Goal: Book appointment/travel/reservation

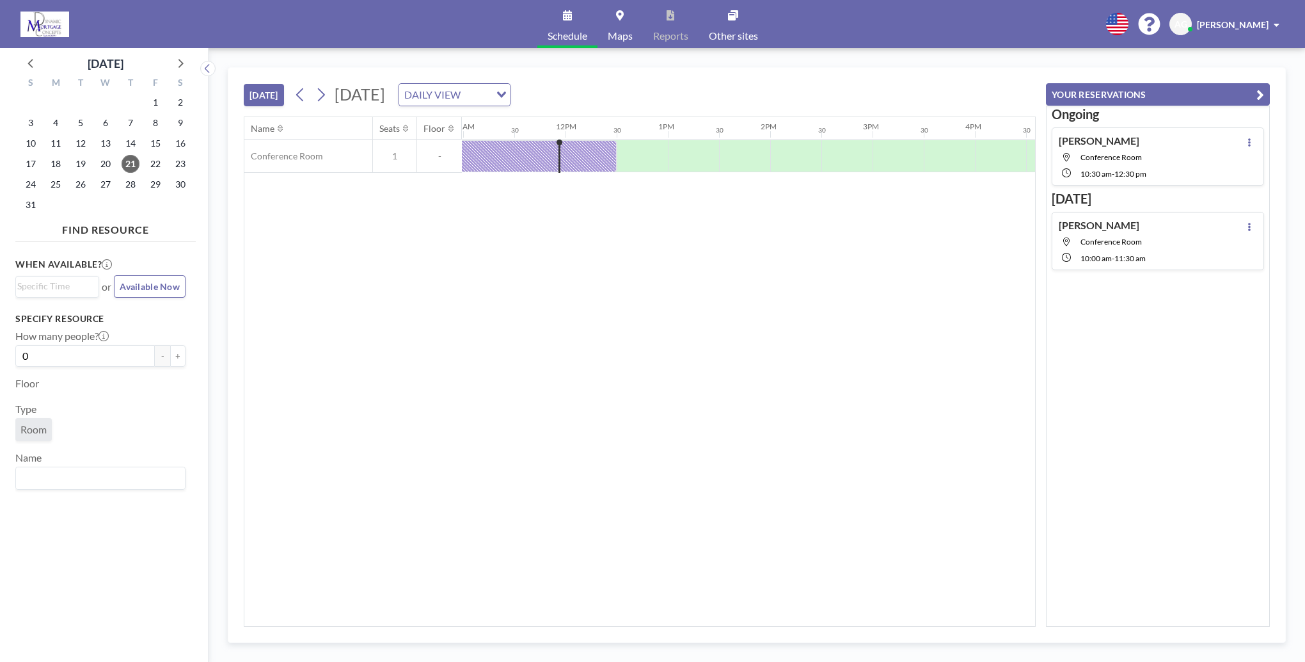
scroll to position [0, 1126]
click at [75, 183] on span "26" at bounding box center [81, 184] width 18 height 18
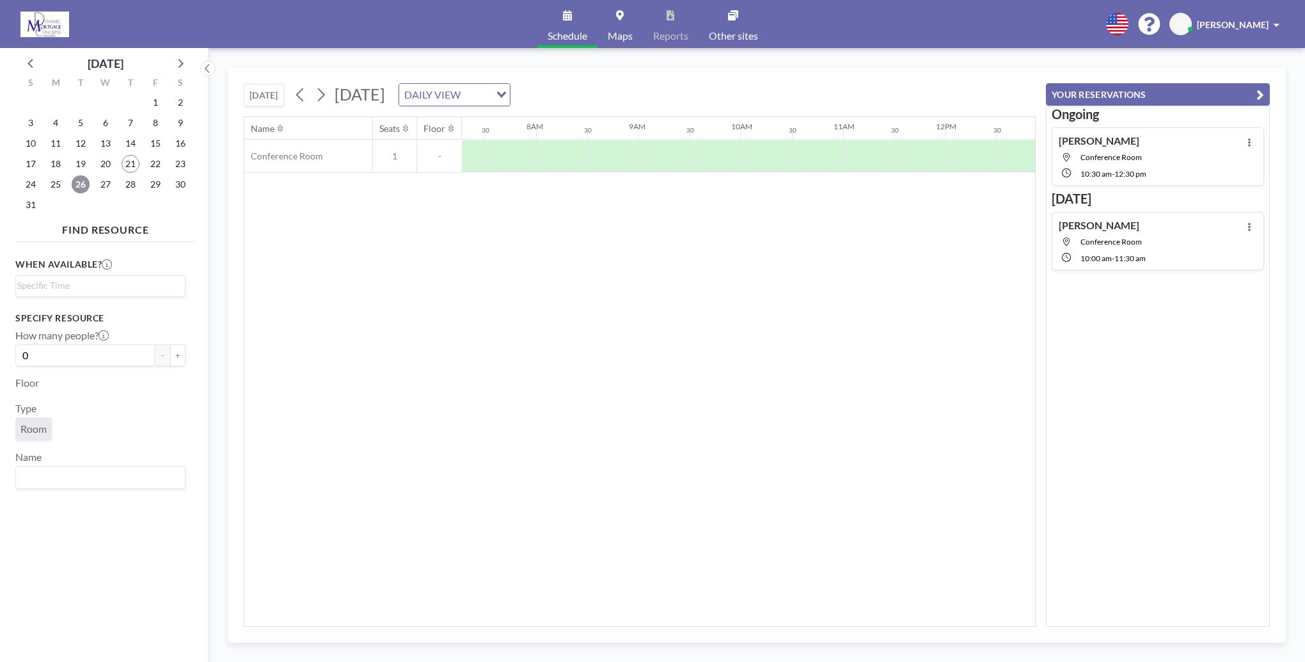
scroll to position [0, 768]
click at [941, 145] on div at bounding box center [948, 156] width 51 height 32
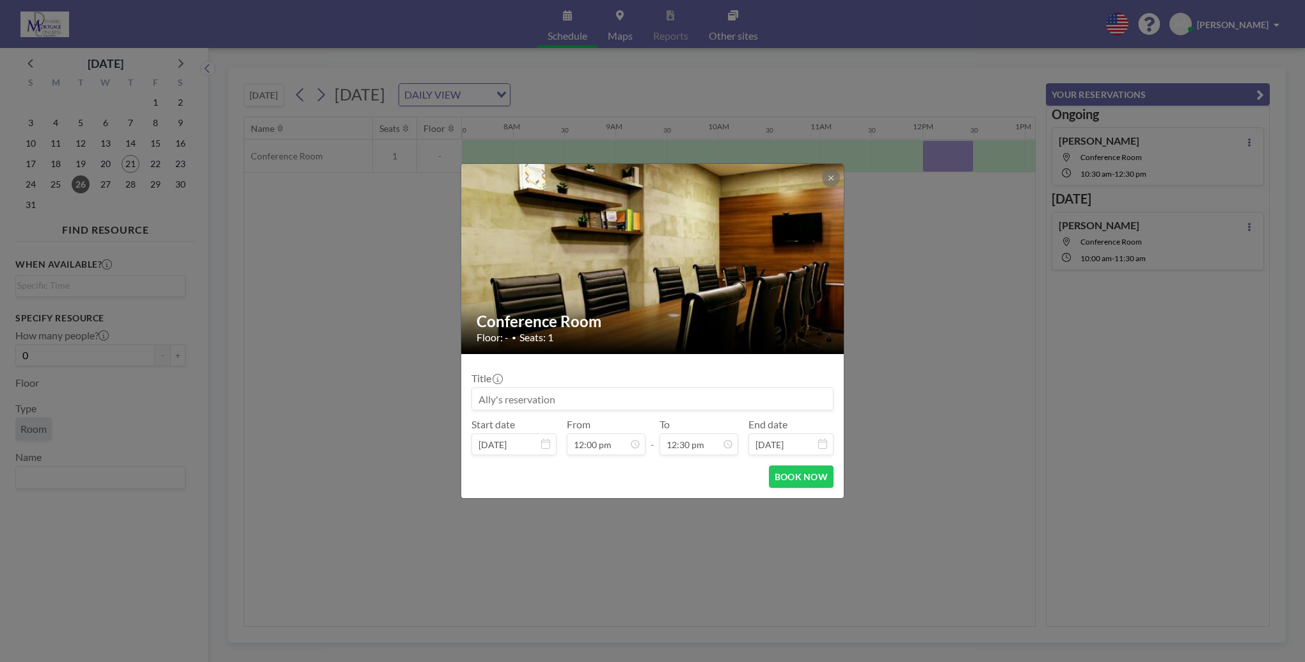
click at [627, 397] on input at bounding box center [652, 399] width 361 height 22
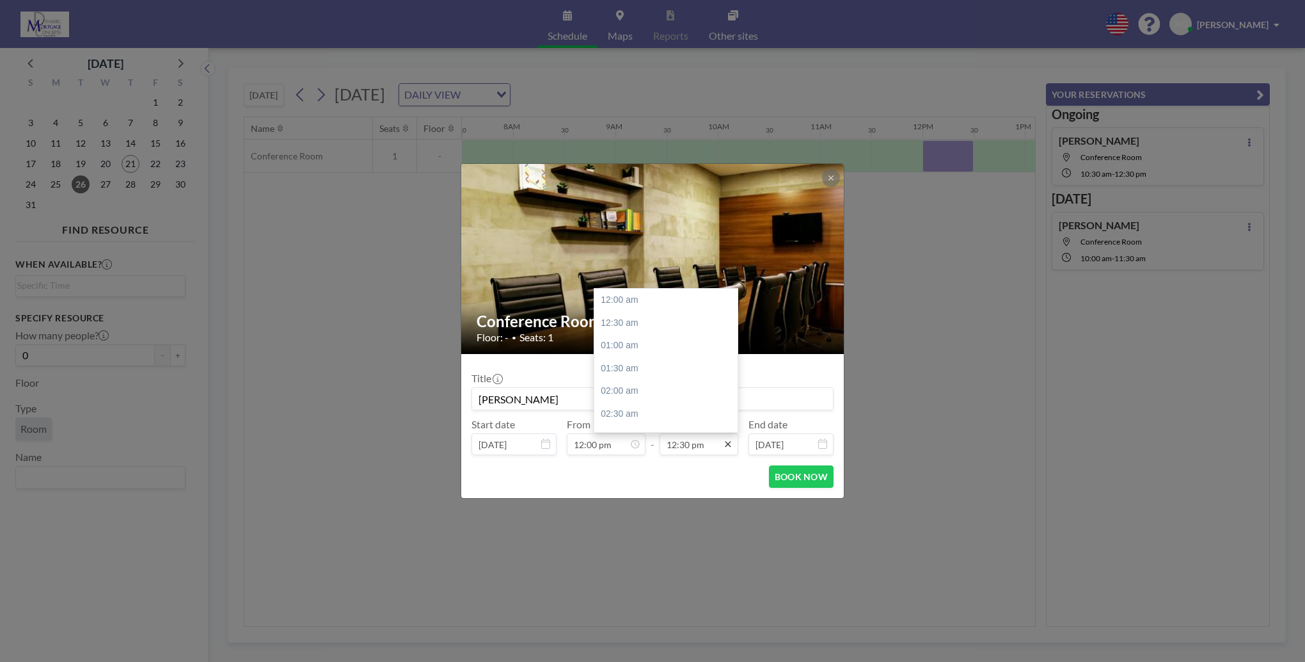
scroll to position [570, 0]
type input "[PERSON_NAME]"
click at [726, 448] on icon at bounding box center [728, 444] width 10 height 10
click at [647, 351] on div "01:30 pm" at bounding box center [669, 345] width 150 height 23
type input "01:30 pm"
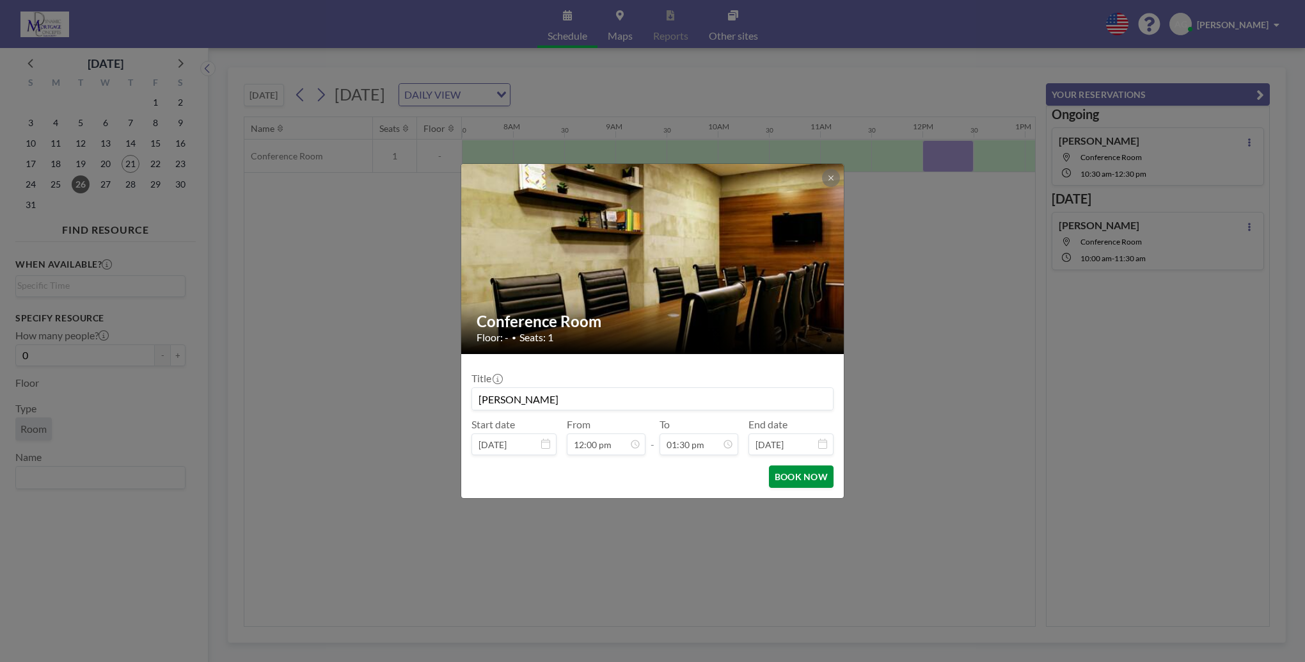
scroll to position [614, 0]
click at [804, 481] on button "BOOK NOW" at bounding box center [801, 476] width 65 height 22
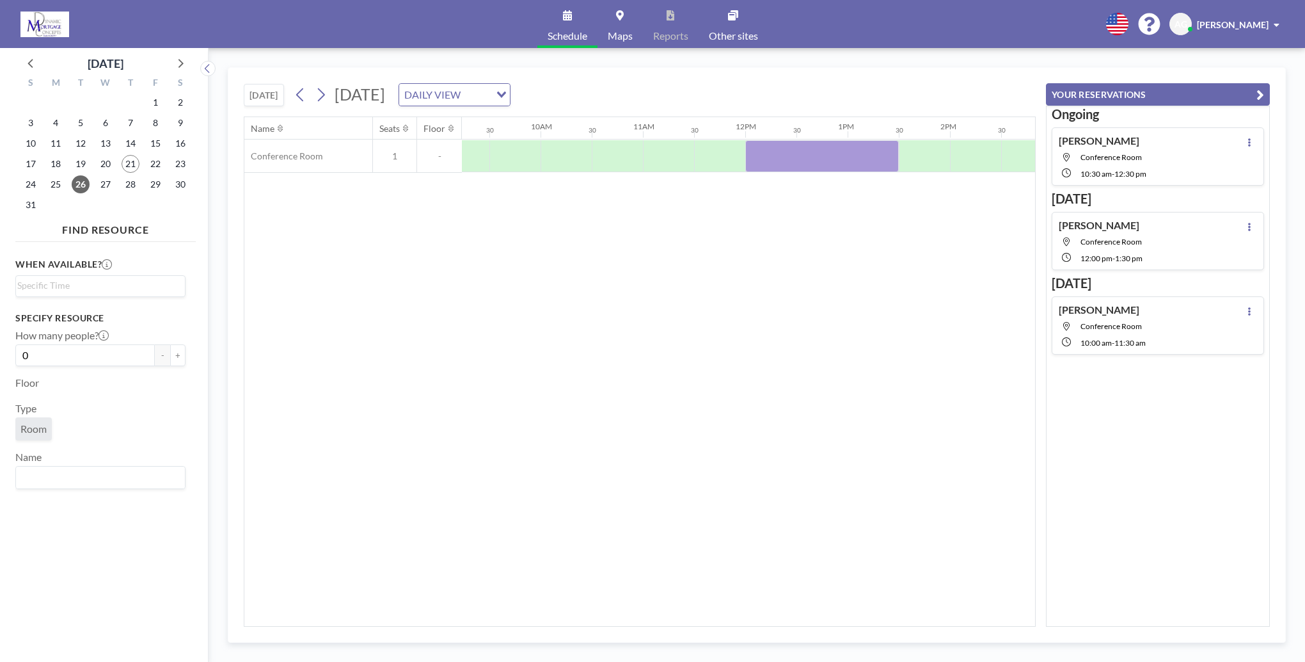
scroll to position [0, 954]
click at [1257, 22] on span "[PERSON_NAME]" at bounding box center [1233, 24] width 72 height 11
click at [1188, 24] on span "AG" at bounding box center [1181, 25] width 13 height 12
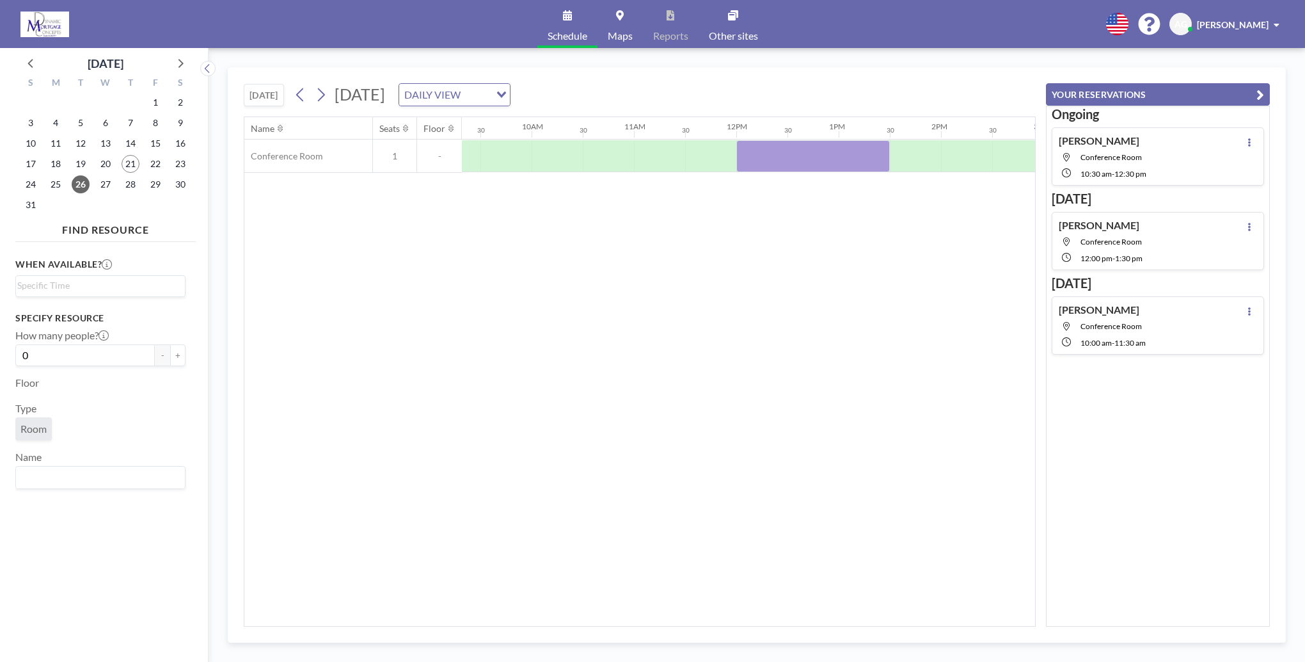
click at [1142, 27] on div "English Polski 日本語 Española AG [PERSON_NAME]" at bounding box center [1190, 24] width 189 height 22
click at [1155, 27] on icon at bounding box center [1149, 24] width 22 height 22
click at [1126, 22] on icon at bounding box center [1117, 24] width 22 height 22
click at [1265, 94] on button "YOUR RESERVATIONS" at bounding box center [1158, 94] width 224 height 22
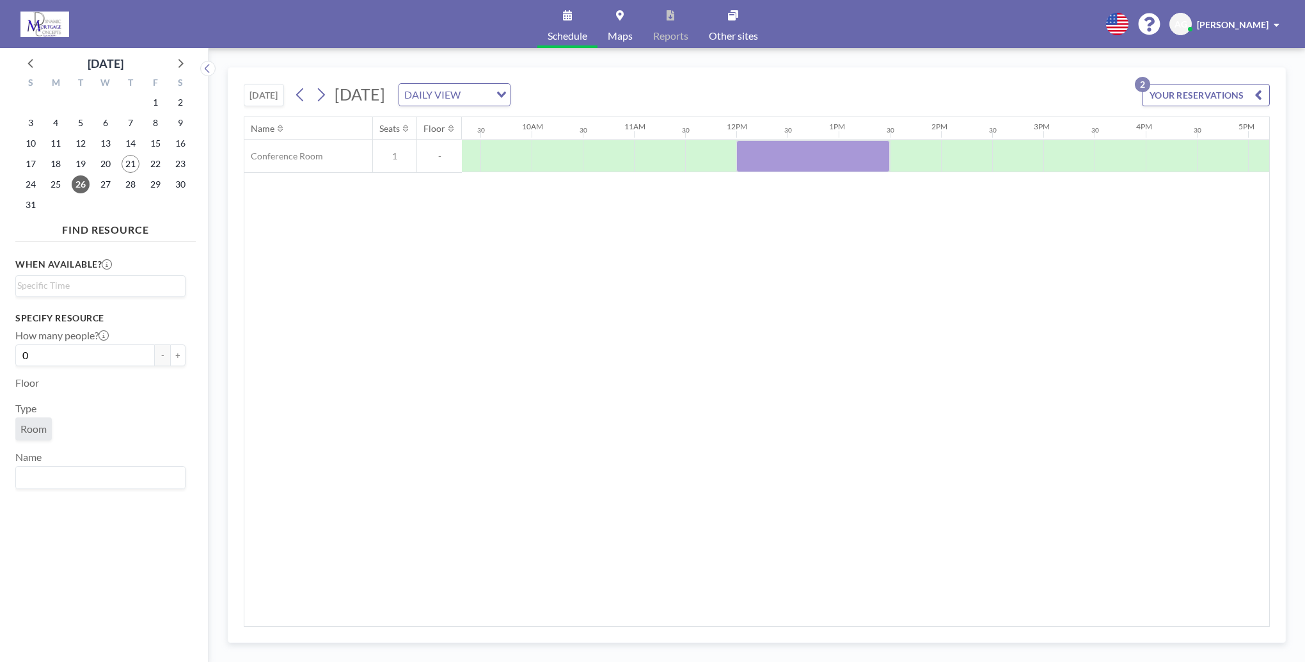
click at [1265, 94] on button "YOUR RESERVATIONS 2" at bounding box center [1206, 95] width 128 height 22
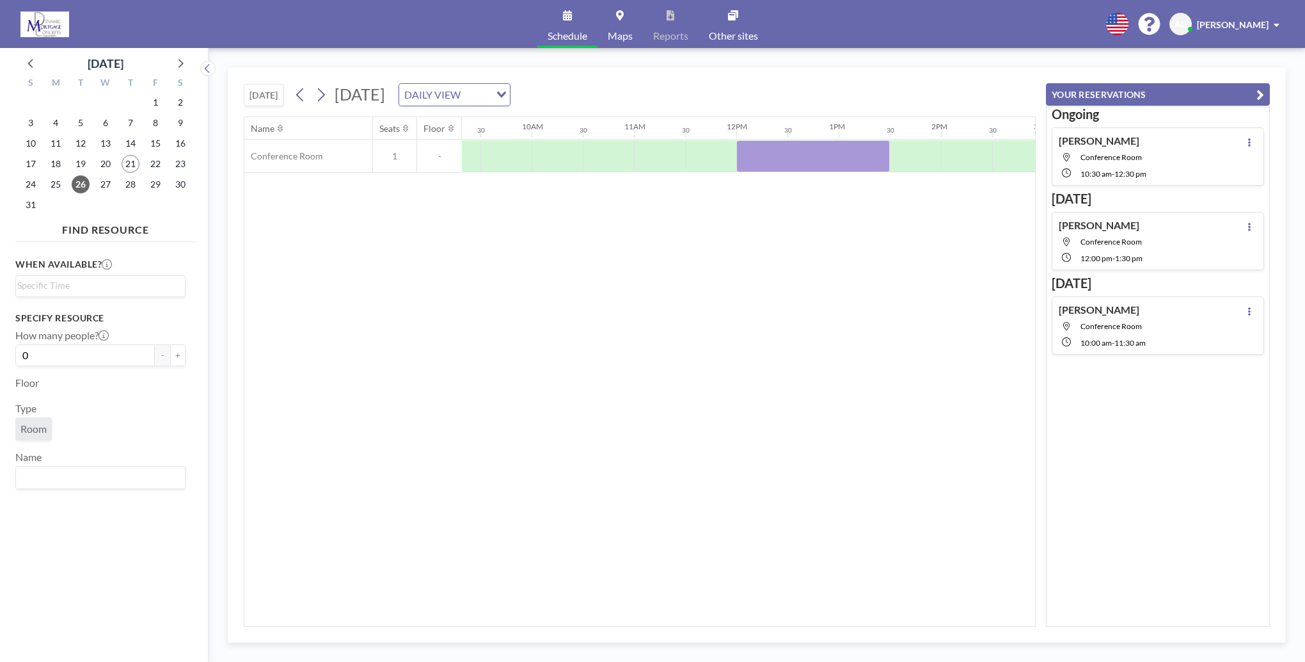
click at [1279, 21] on span at bounding box center [1277, 24] width 6 height 9
click at [510, 97] on div "Loading..." at bounding box center [502, 93] width 15 height 19
click at [594, 125] on li "DAILY VIEW" at bounding box center [583, 117] width 109 height 19
click at [510, 97] on div "Loading..." at bounding box center [500, 93] width 20 height 19
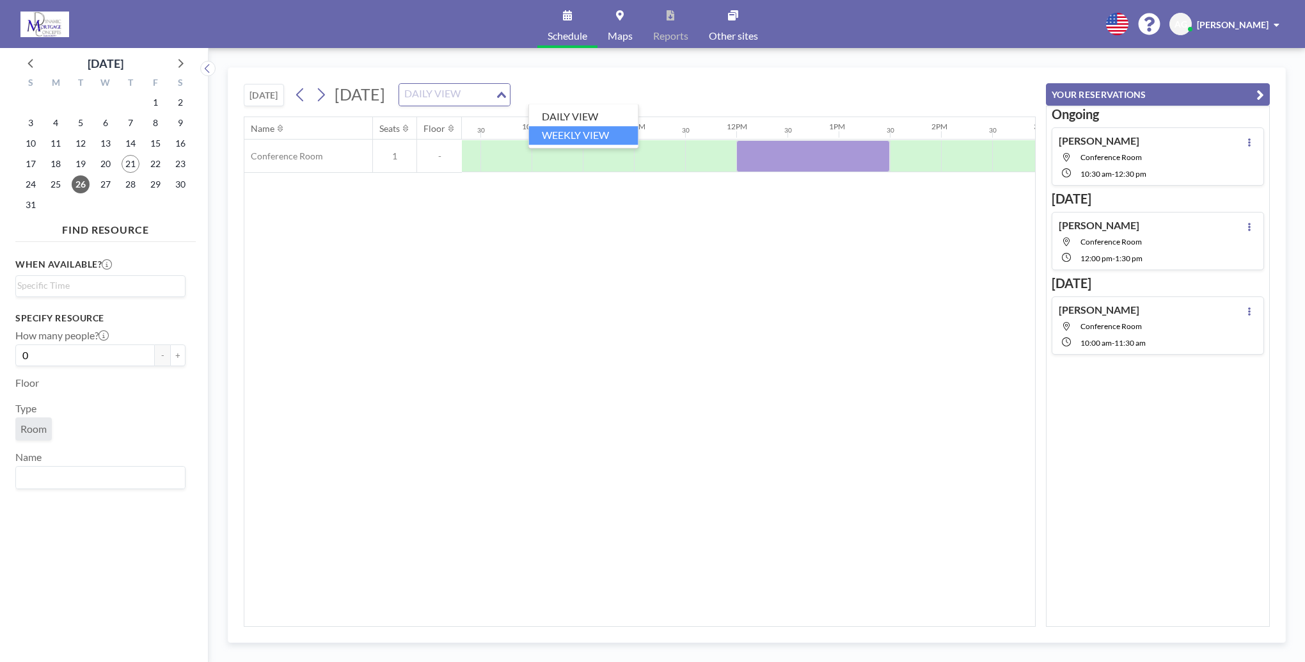
click at [587, 138] on li "WEEKLY VIEW" at bounding box center [583, 135] width 109 height 19
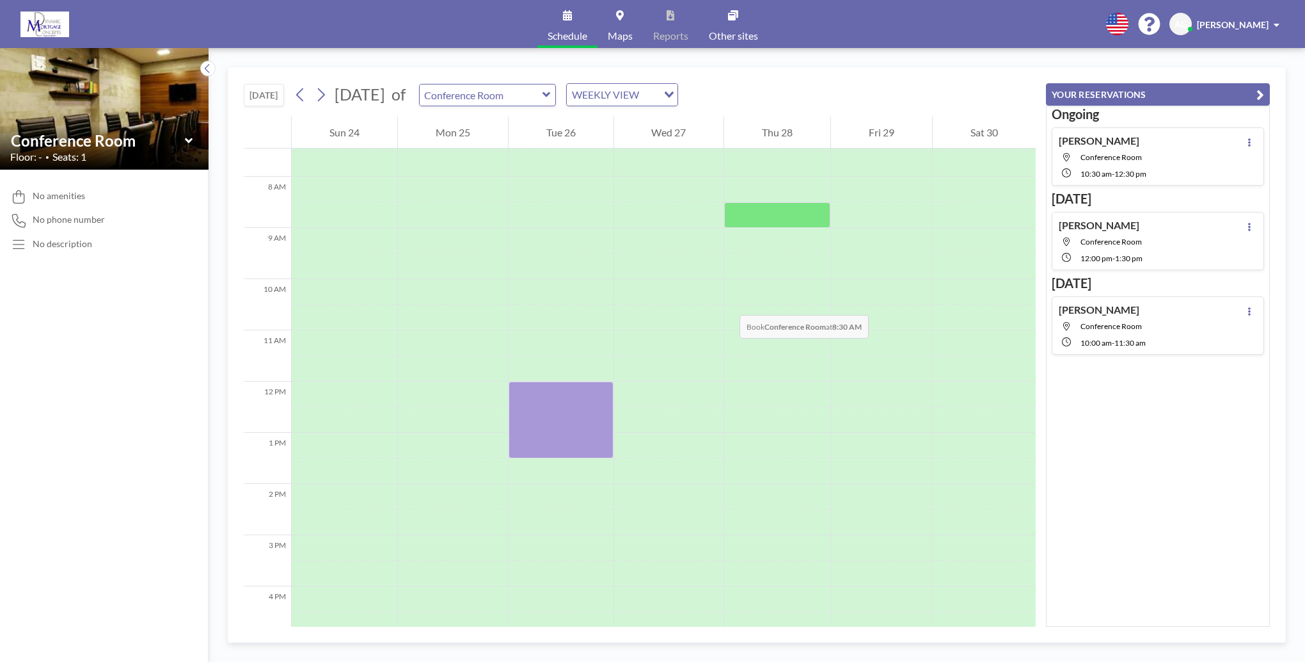
scroll to position [448, 0]
